Goal: Information Seeking & Learning: Learn about a topic

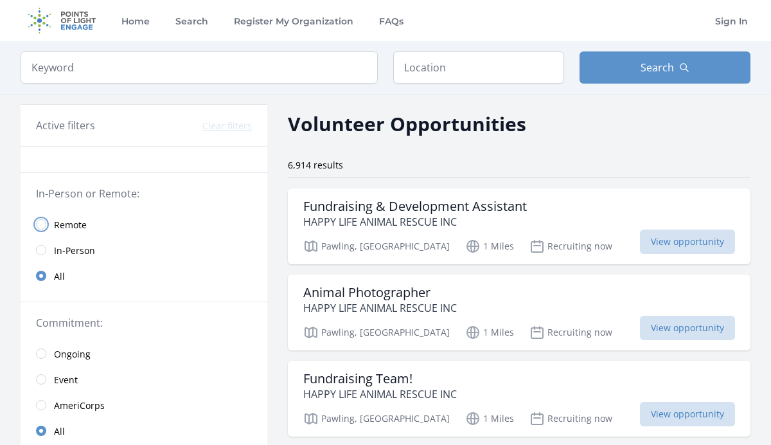
click at [44, 224] on input "radio" at bounding box center [41, 224] width 10 height 10
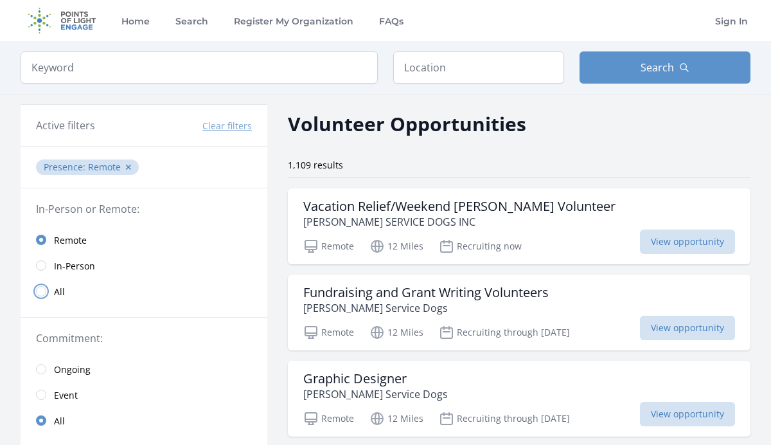
click at [43, 292] on input "radio" at bounding box center [41, 291] width 10 height 10
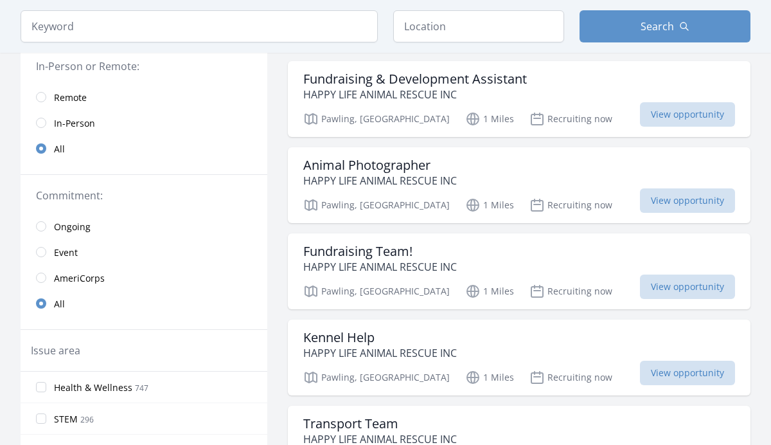
scroll to position [127, 0]
click at [40, 247] on input "radio" at bounding box center [41, 252] width 10 height 10
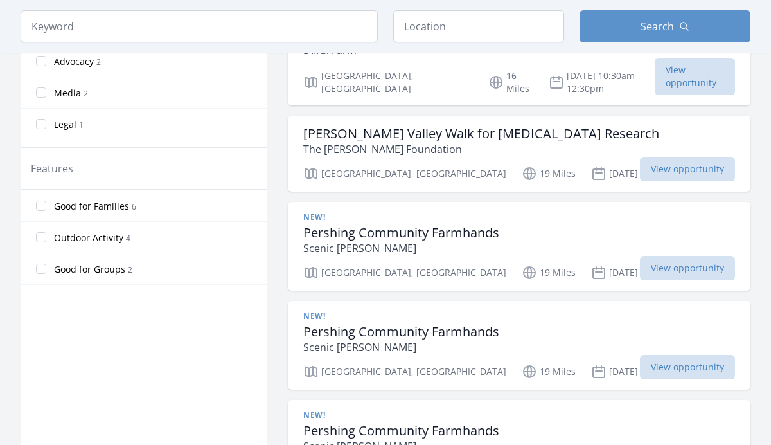
scroll to position [121, 0]
click at [43, 272] on input "Good for Groups 2" at bounding box center [41, 272] width 10 height 10
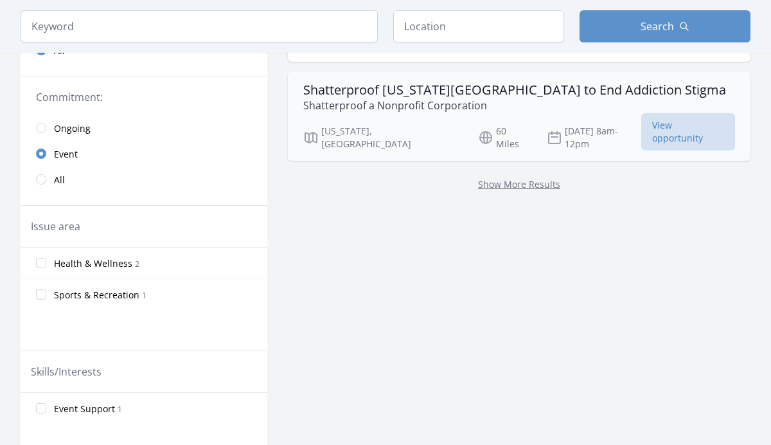
scroll to position [492, 0]
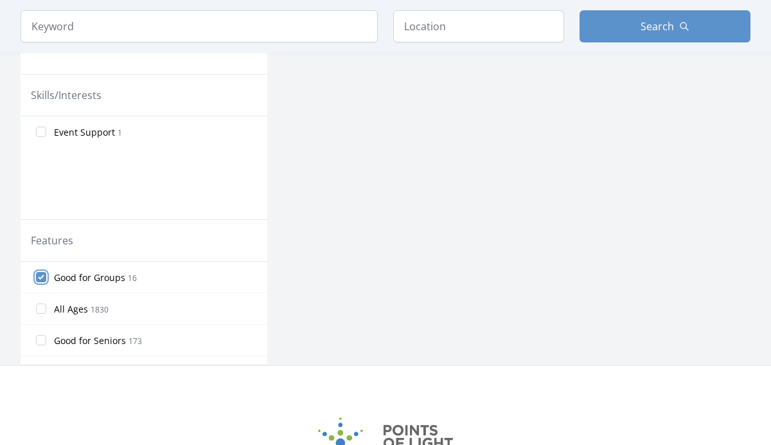
click at [44, 277] on input "Good for Groups 16" at bounding box center [41, 277] width 10 height 10
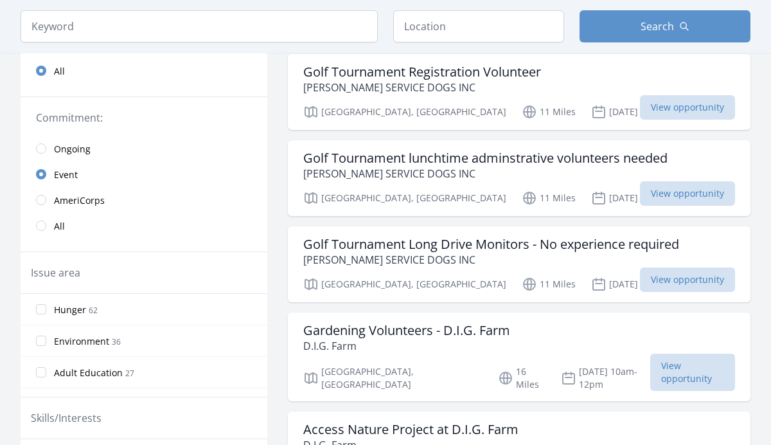
scroll to position [0, 0]
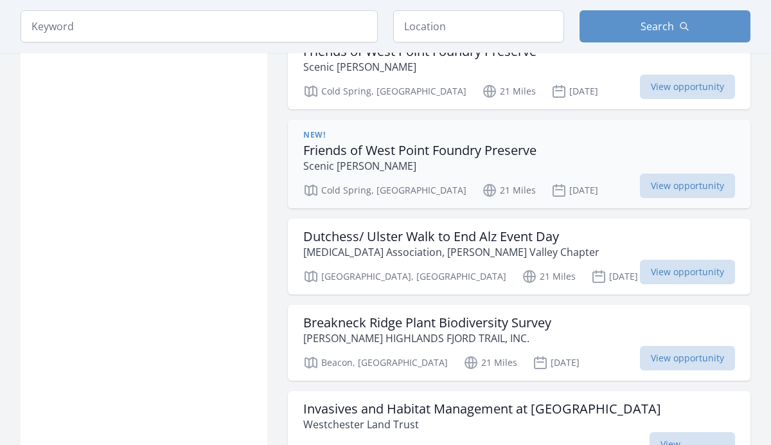
scroll to position [541, 0]
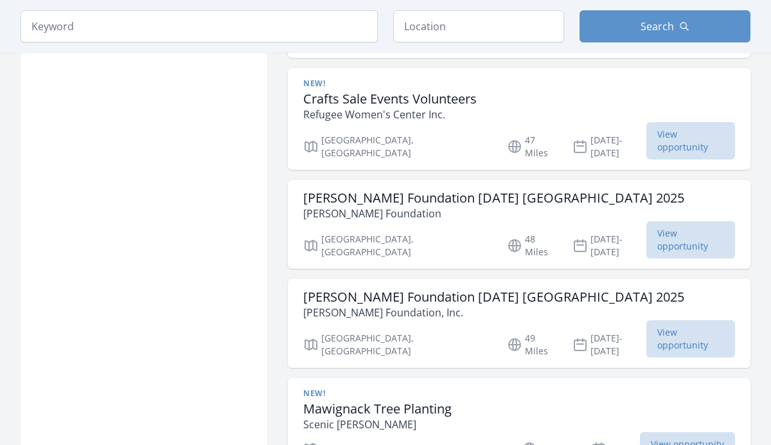
scroll to position [8869, 0]
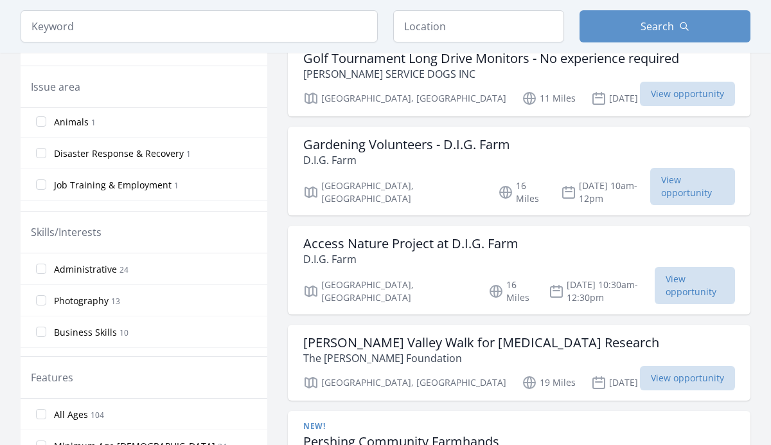
scroll to position [558, 0]
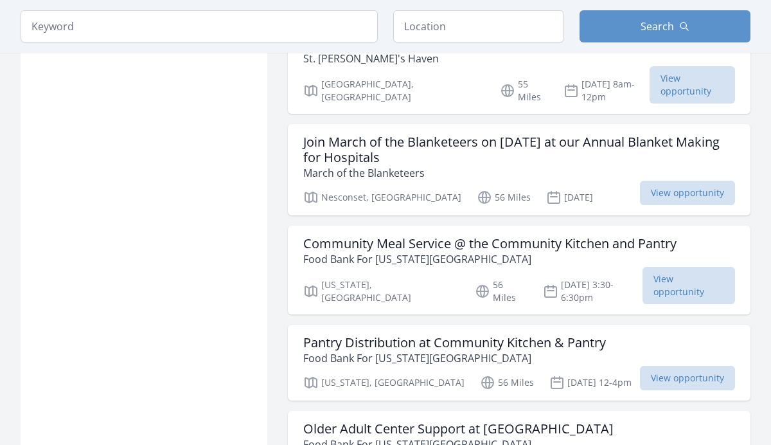
scroll to position [12498, 0]
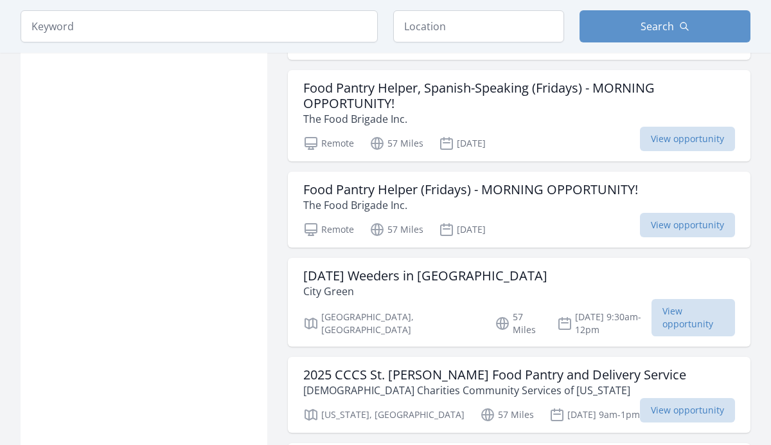
scroll to position [14663, 0]
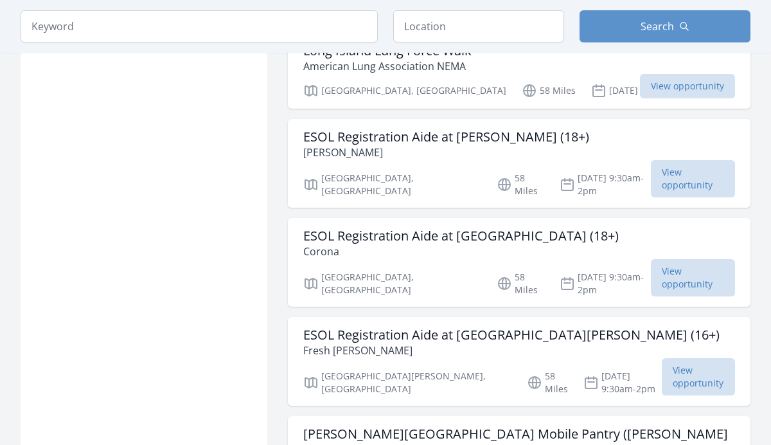
scroll to position [17914, 0]
